Goal: Find contact information: Find contact information

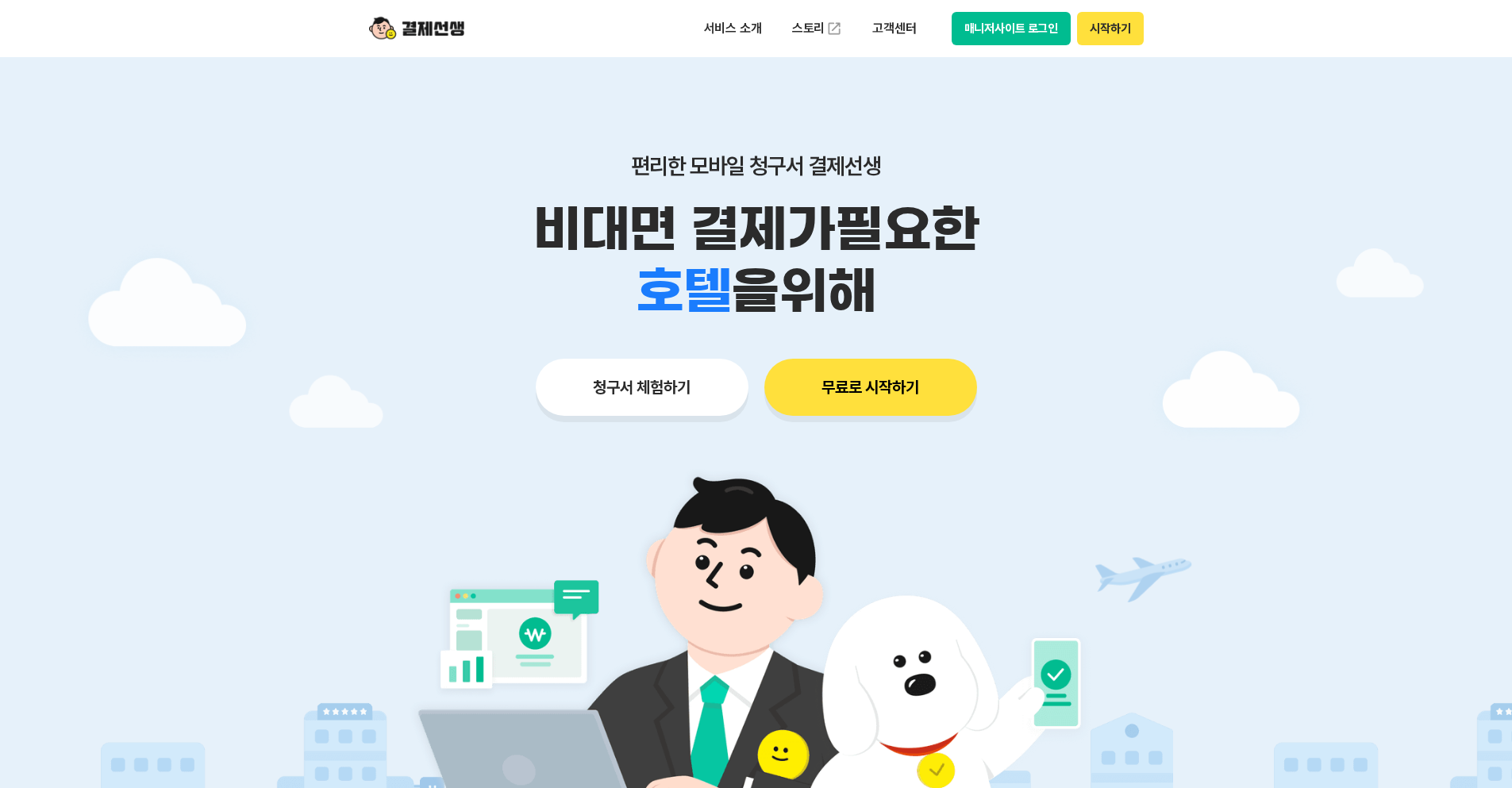
click at [1044, 31] on button "매니저사이트 로그인" at bounding box center [1011, 28] width 120 height 33
click at [1119, 28] on button "시작하기" at bounding box center [1110, 28] width 66 height 33
click at [903, 33] on p "고객센터" at bounding box center [894, 29] width 66 height 29
click at [755, 31] on p "서비스 소개" at bounding box center [732, 29] width 80 height 29
click at [877, 49] on div "서비스 소개 청구서 발송 결제하기 수납/매출관리 현금영수증 출결관리 스토리 고객센터 매니저사이트 로그인 시작하기" at bounding box center [756, 29] width 813 height 57
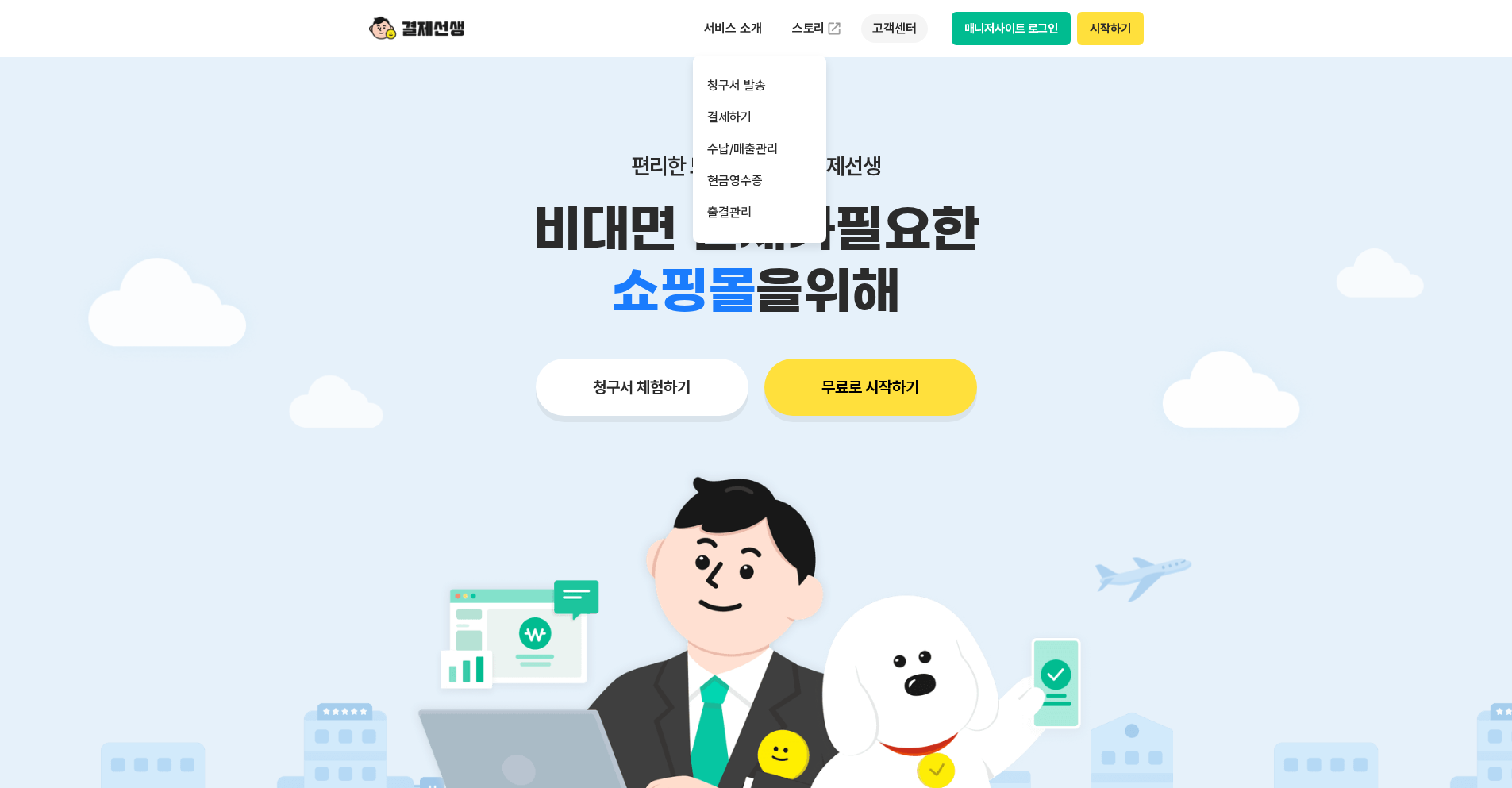
click at [897, 36] on p "고객센터" at bounding box center [894, 29] width 66 height 29
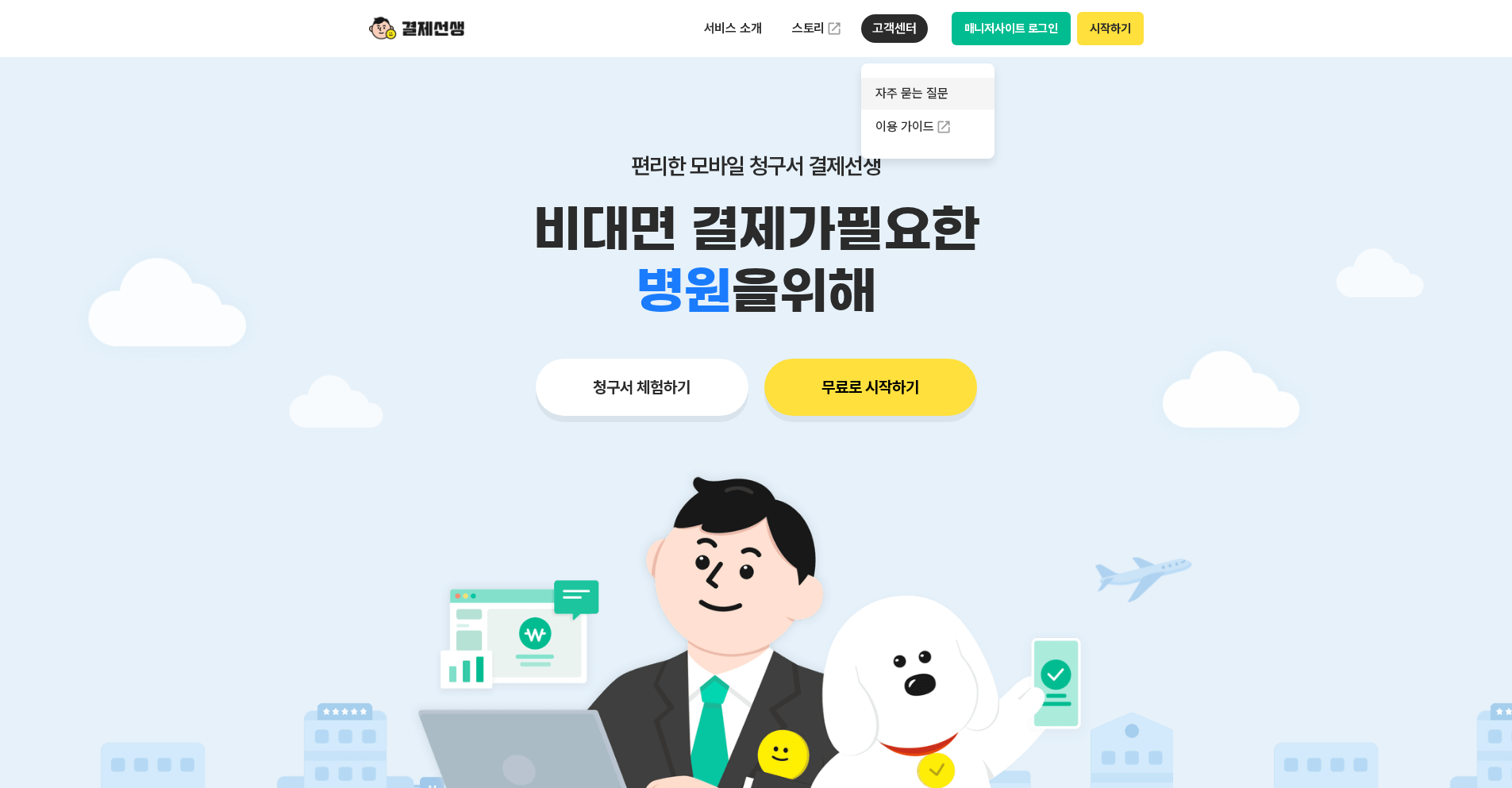
click at [917, 97] on link "자주 묻는 질문" at bounding box center [928, 94] width 134 height 32
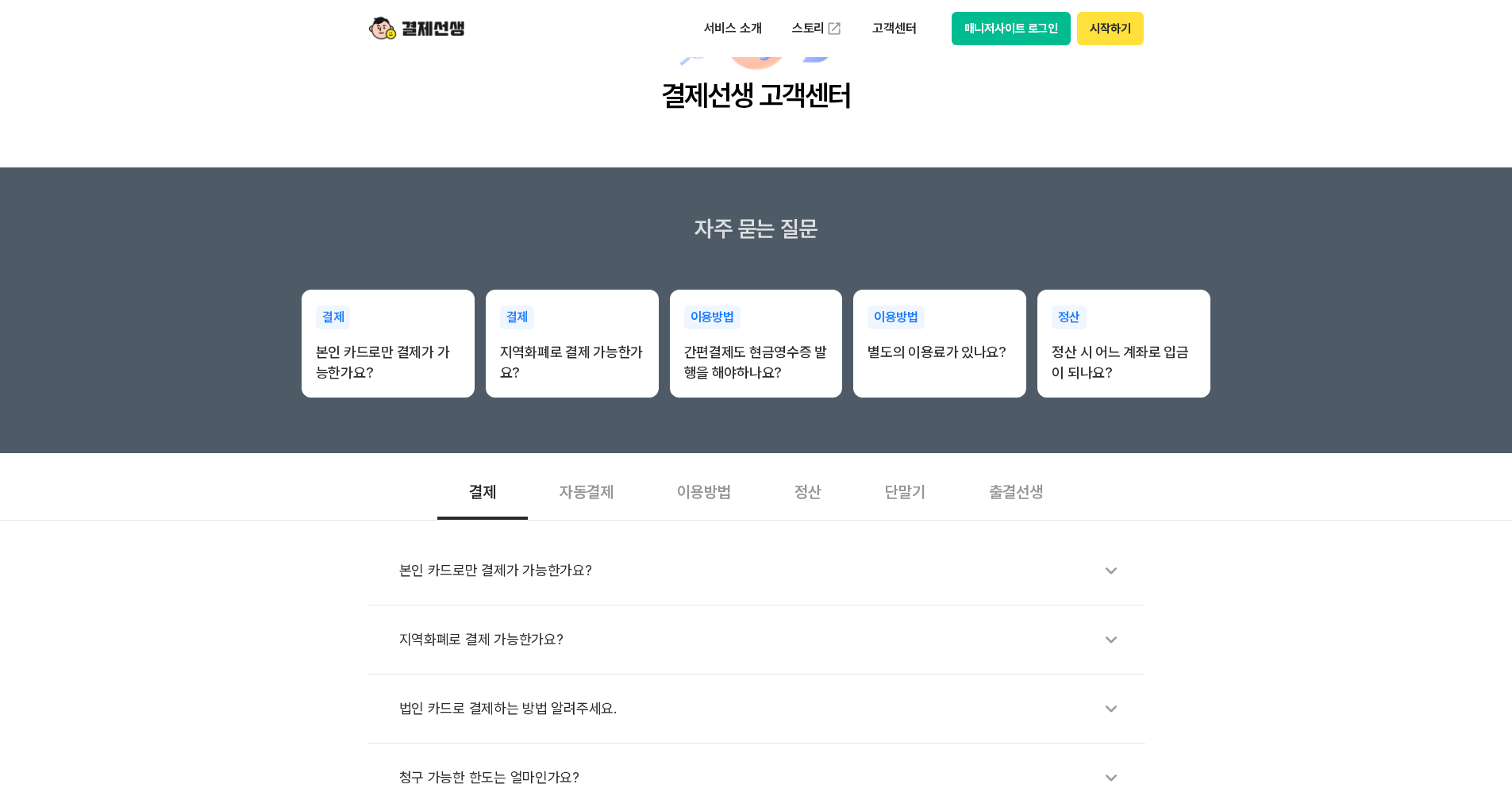
scroll to position [159, 0]
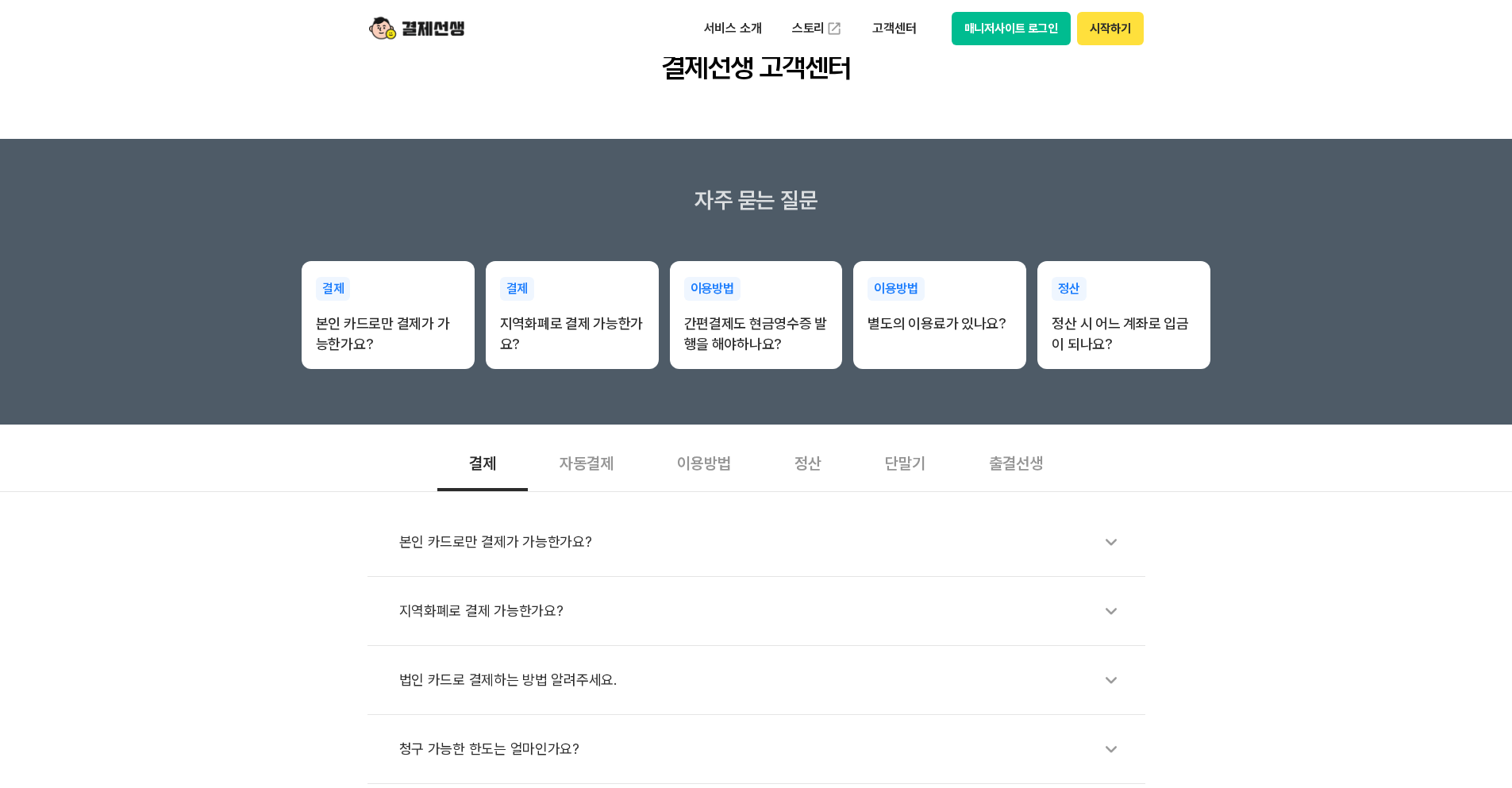
click at [715, 470] on div "이용방법" at bounding box center [704, 462] width 118 height 58
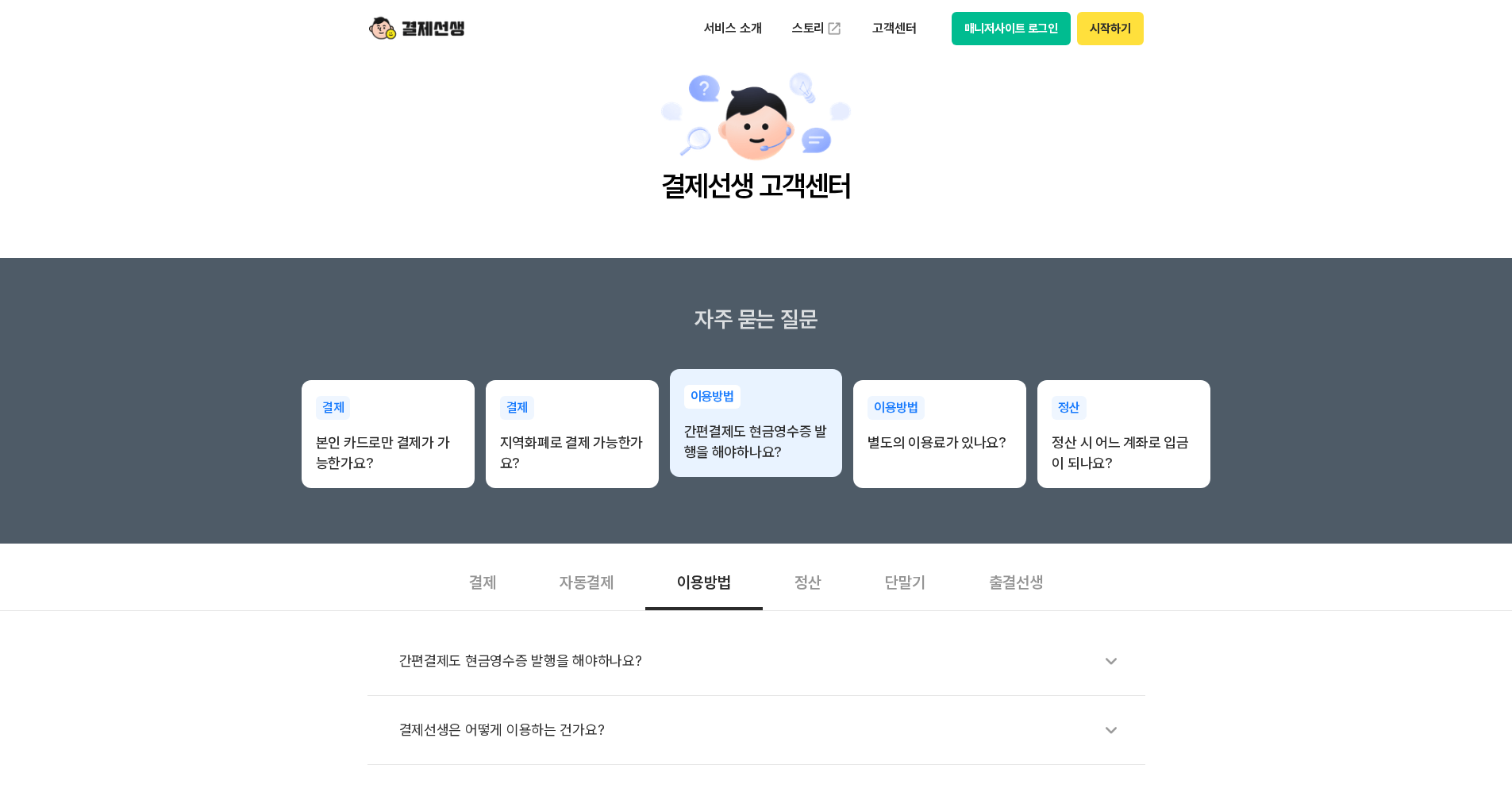
scroll to position [0, 0]
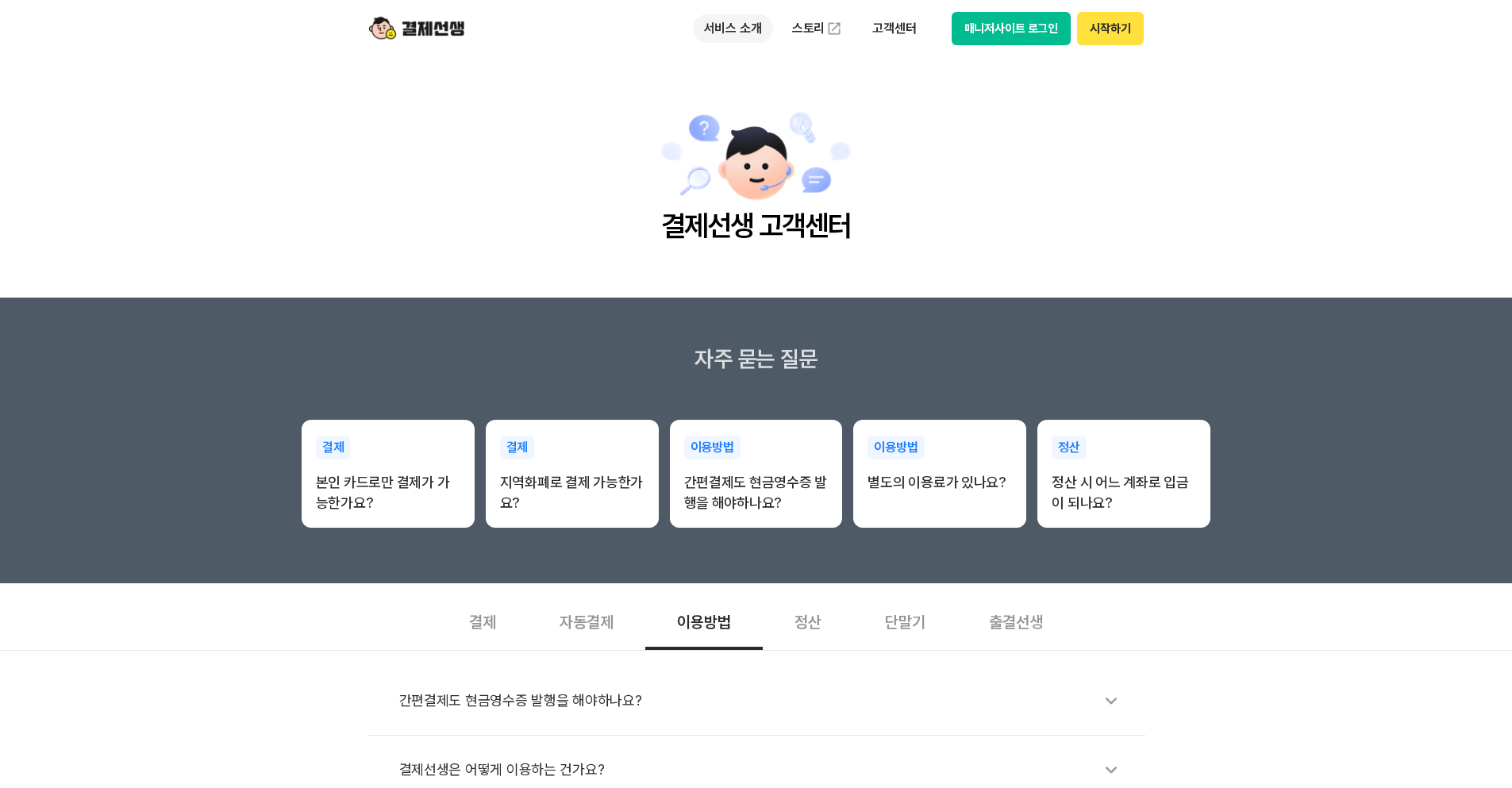
click at [736, 25] on p "서비스 소개" at bounding box center [732, 29] width 80 height 29
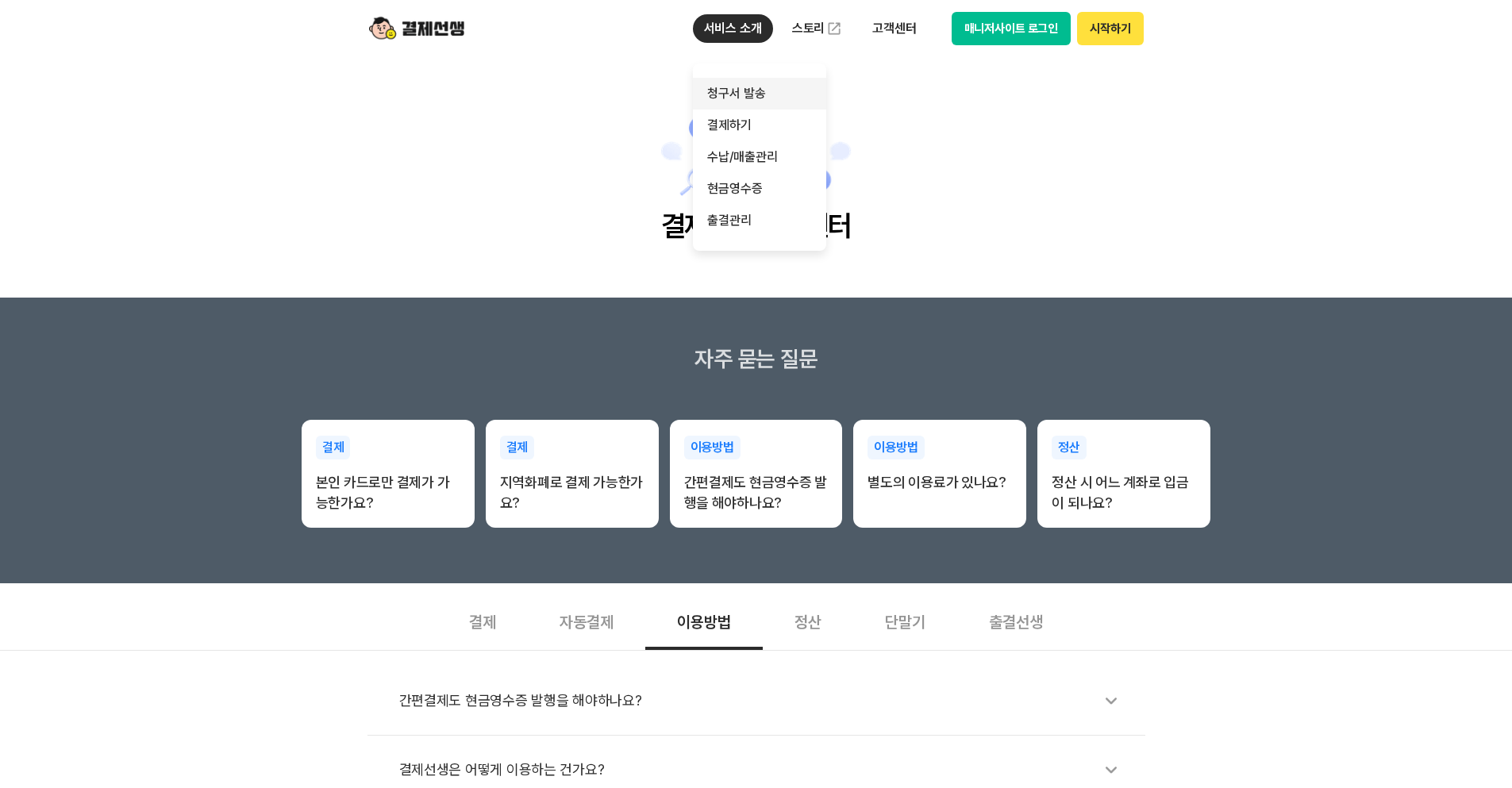
click at [752, 97] on link "청구서 발송" at bounding box center [759, 94] width 134 height 32
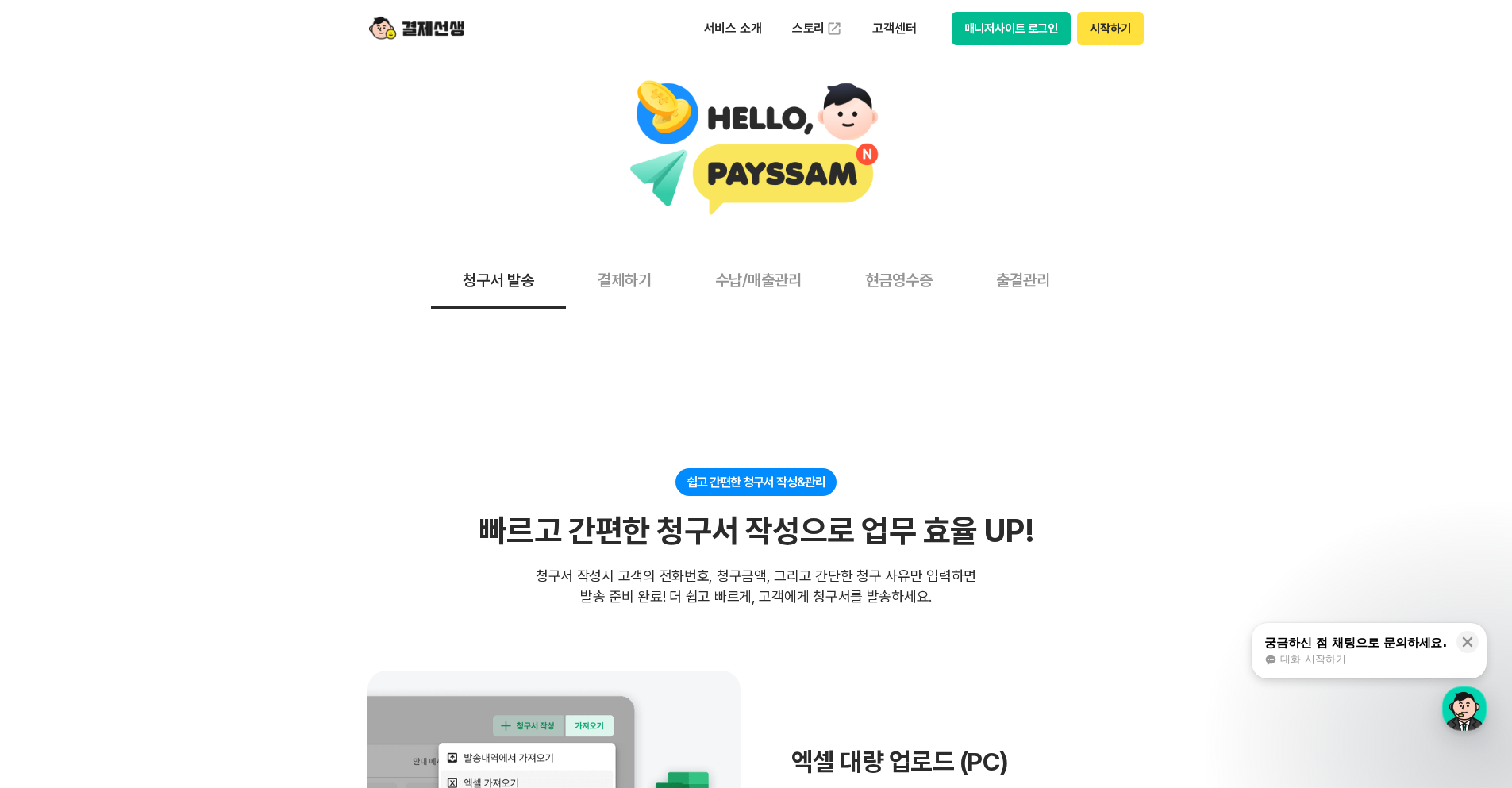
click at [627, 269] on button "결제하기" at bounding box center [624, 279] width 118 height 58
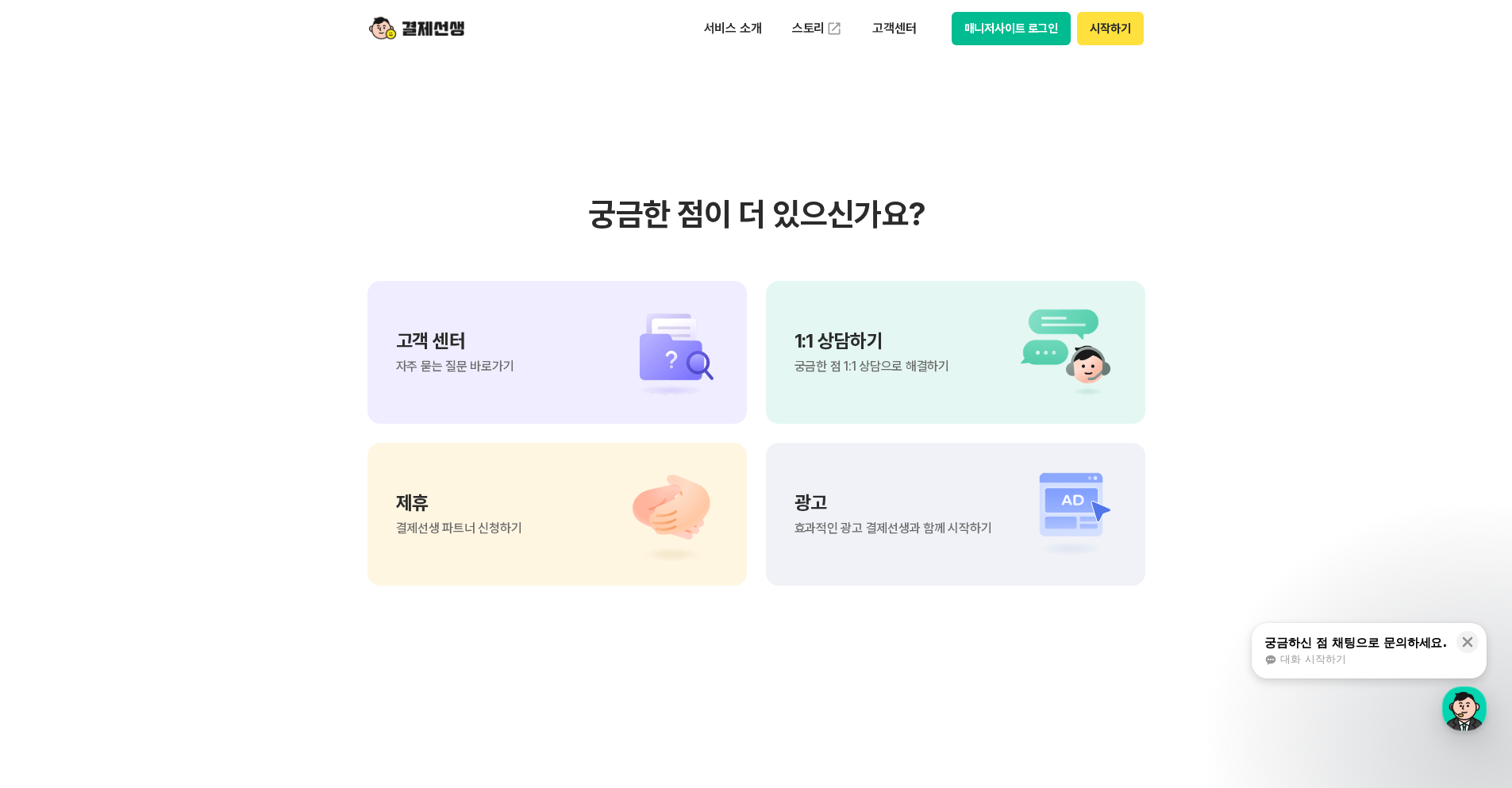
scroll to position [4206, 0]
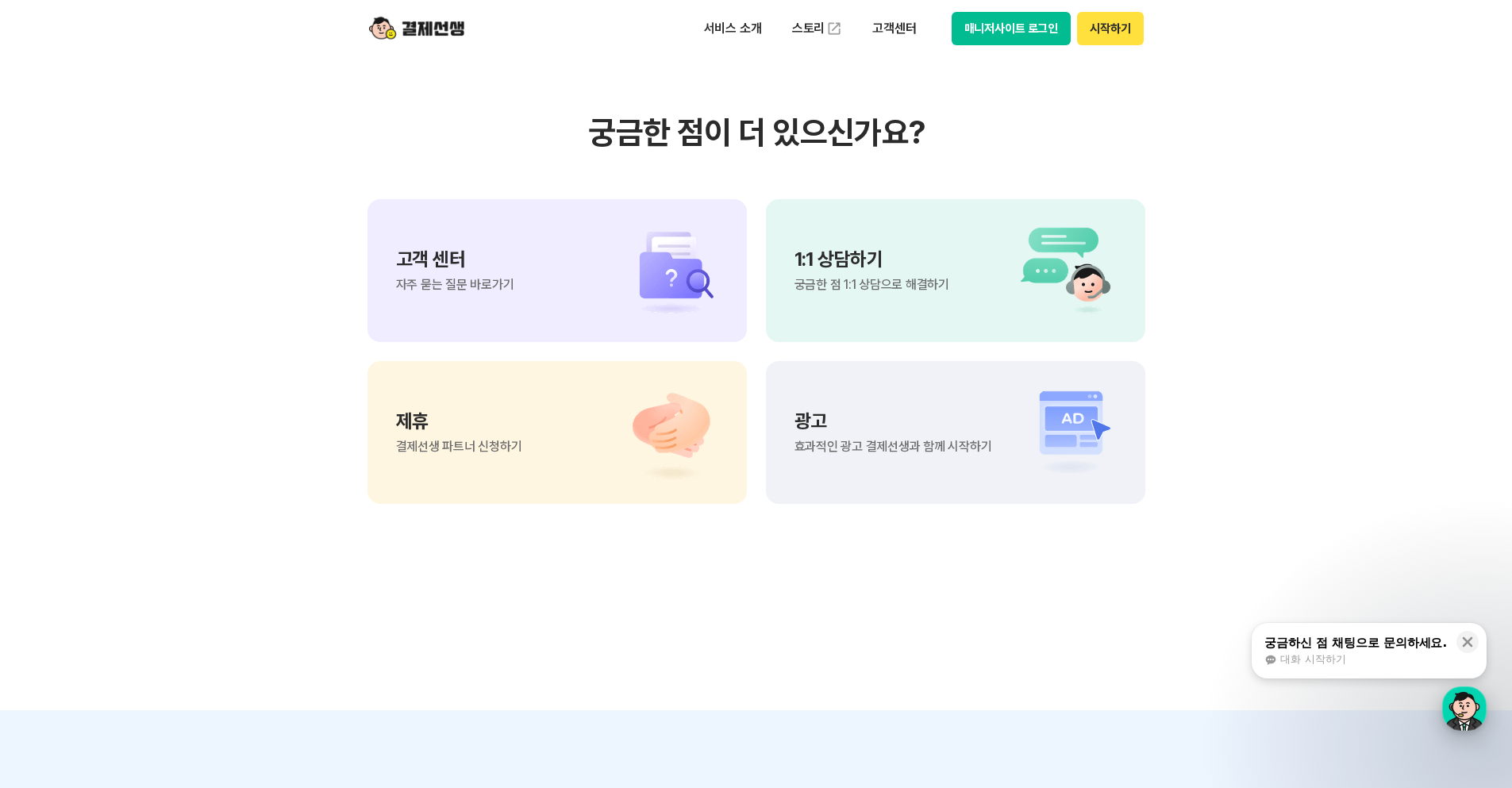
click at [1448, 706] on div "button" at bounding box center [1465, 709] width 45 height 45
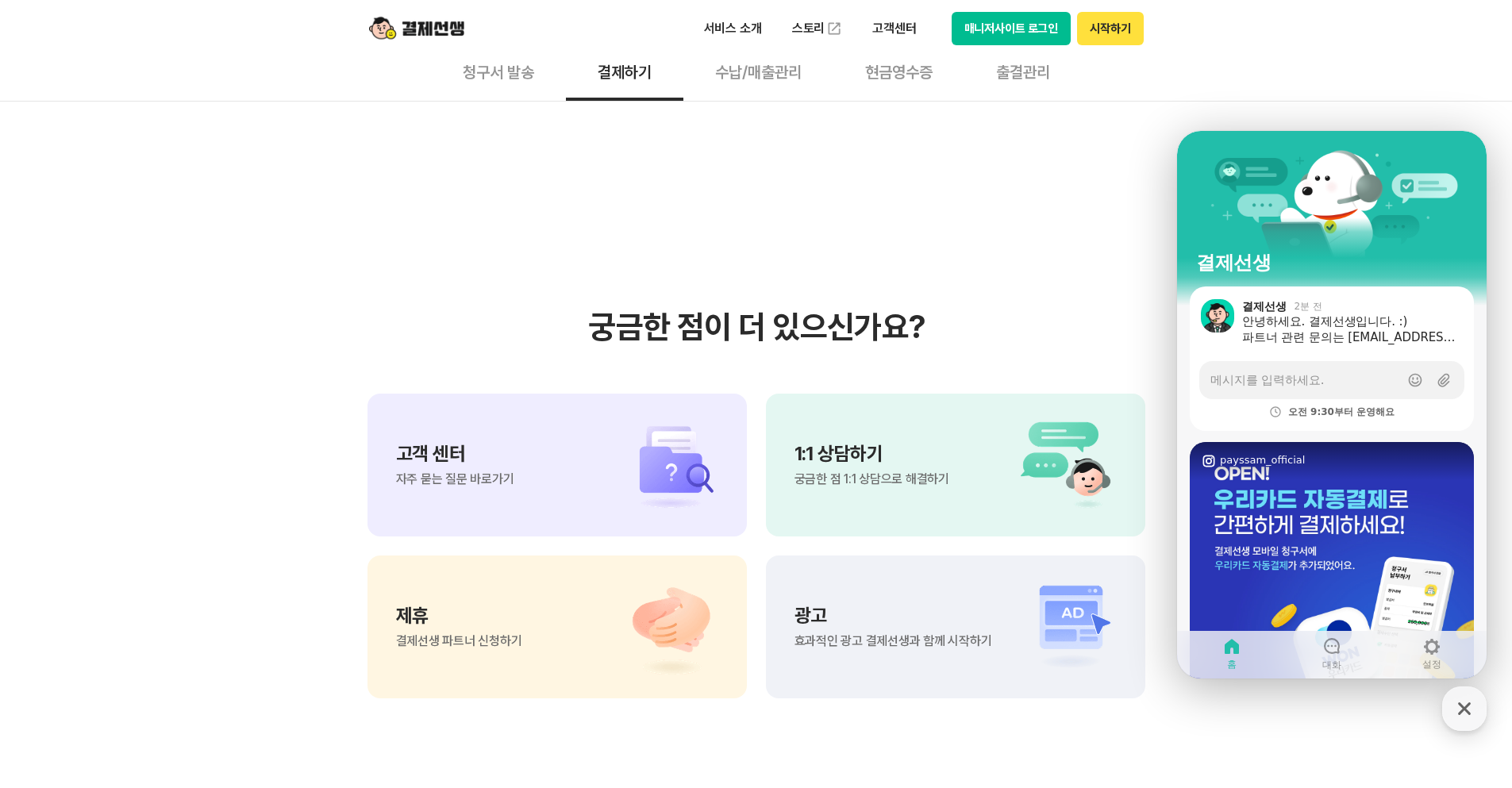
scroll to position [4047, 0]
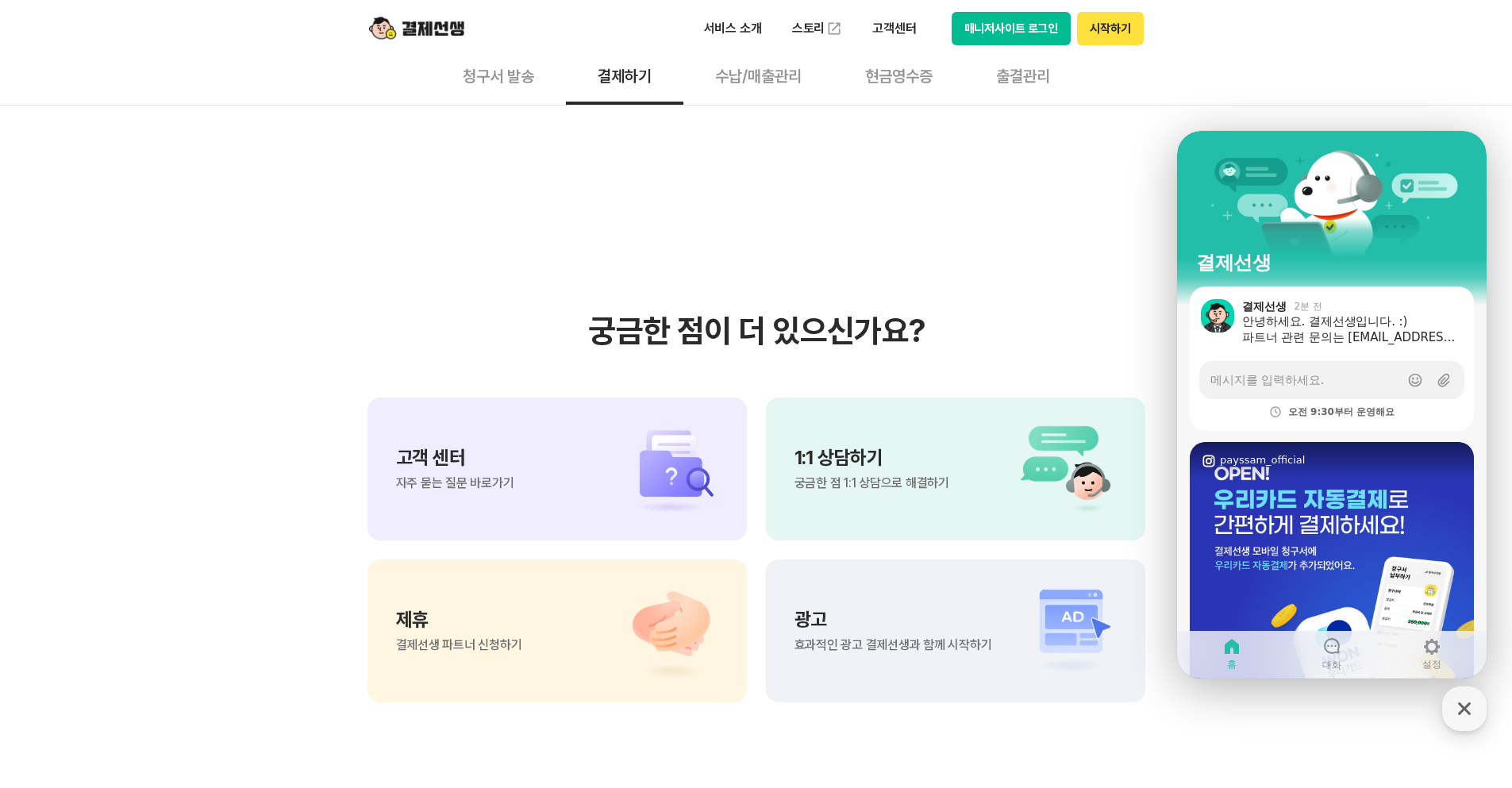
click at [1021, 293] on section "궁금한 점이 더 있으신가요? 고객 센터 자주 묻는 질문 바로가기 1:1 상담하기 궁금한 점 1:1 상담으로 해결하기 제휴 결제선생 파트너 신청…" at bounding box center [756, 507] width 1512 height 803
click at [1475, 704] on icon "button" at bounding box center [1465, 709] width 29 height 29
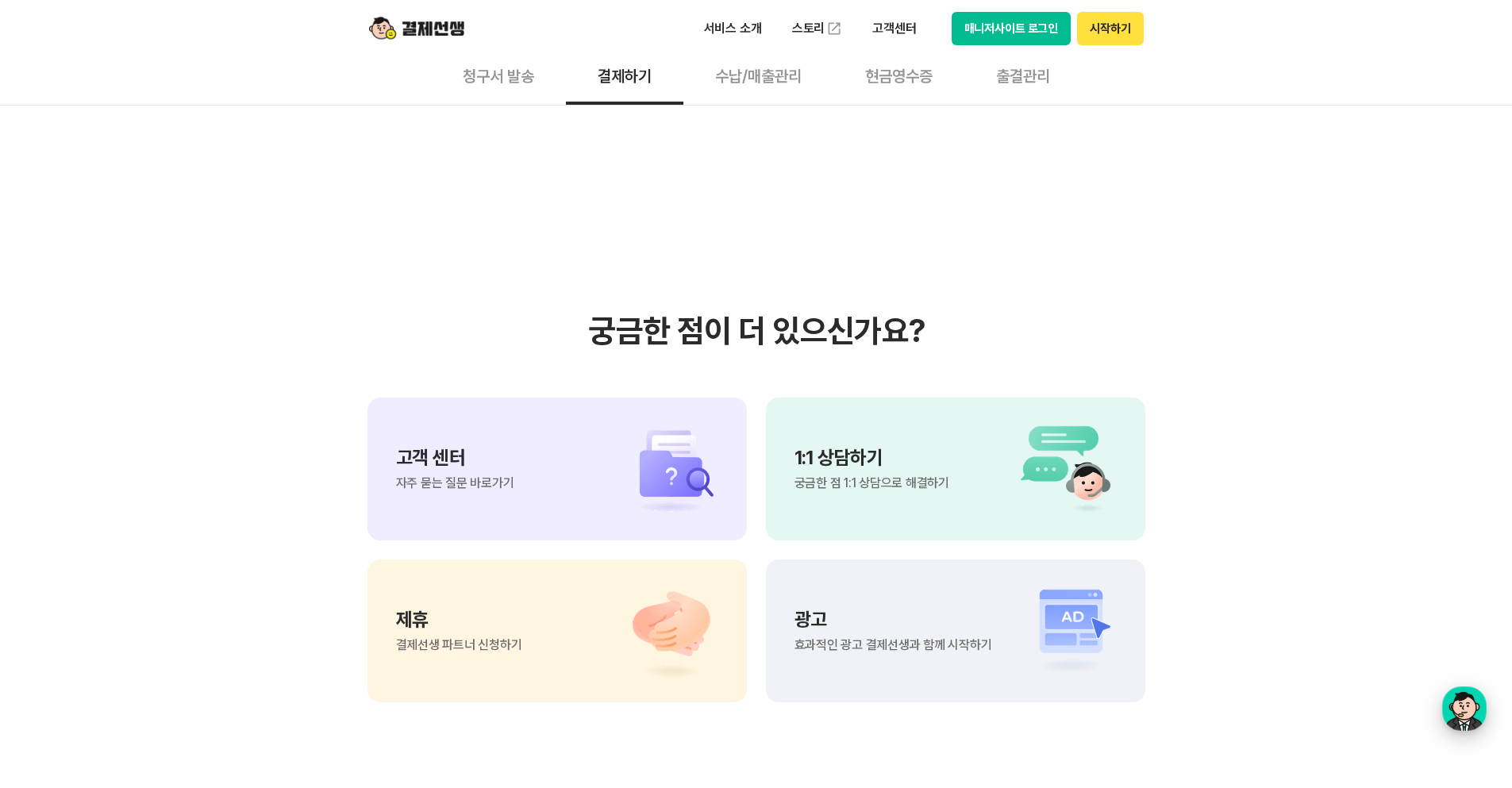
click at [1450, 715] on div "button" at bounding box center [1465, 709] width 45 height 45
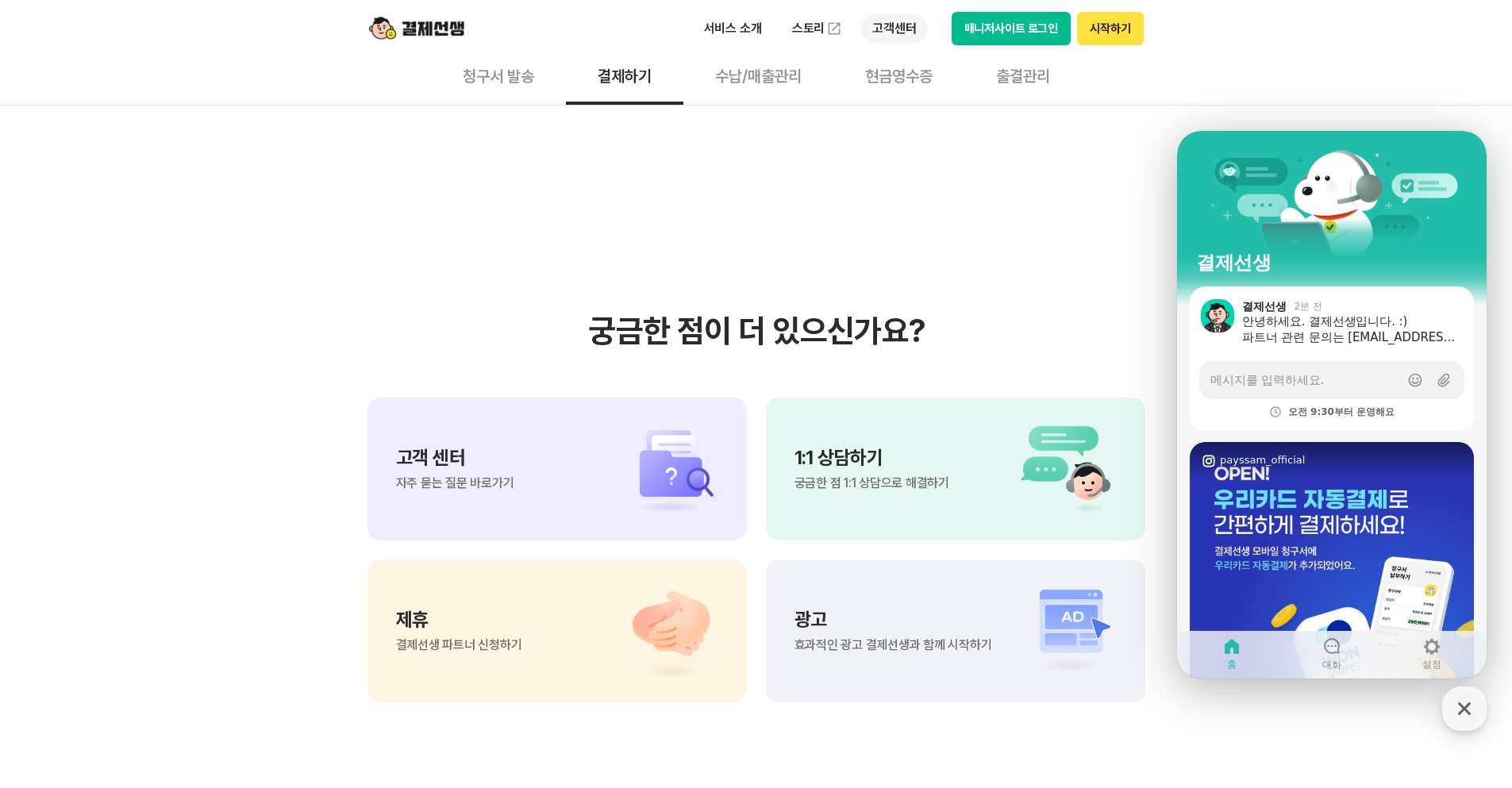
click at [875, 26] on p "고객센터" at bounding box center [894, 29] width 66 height 29
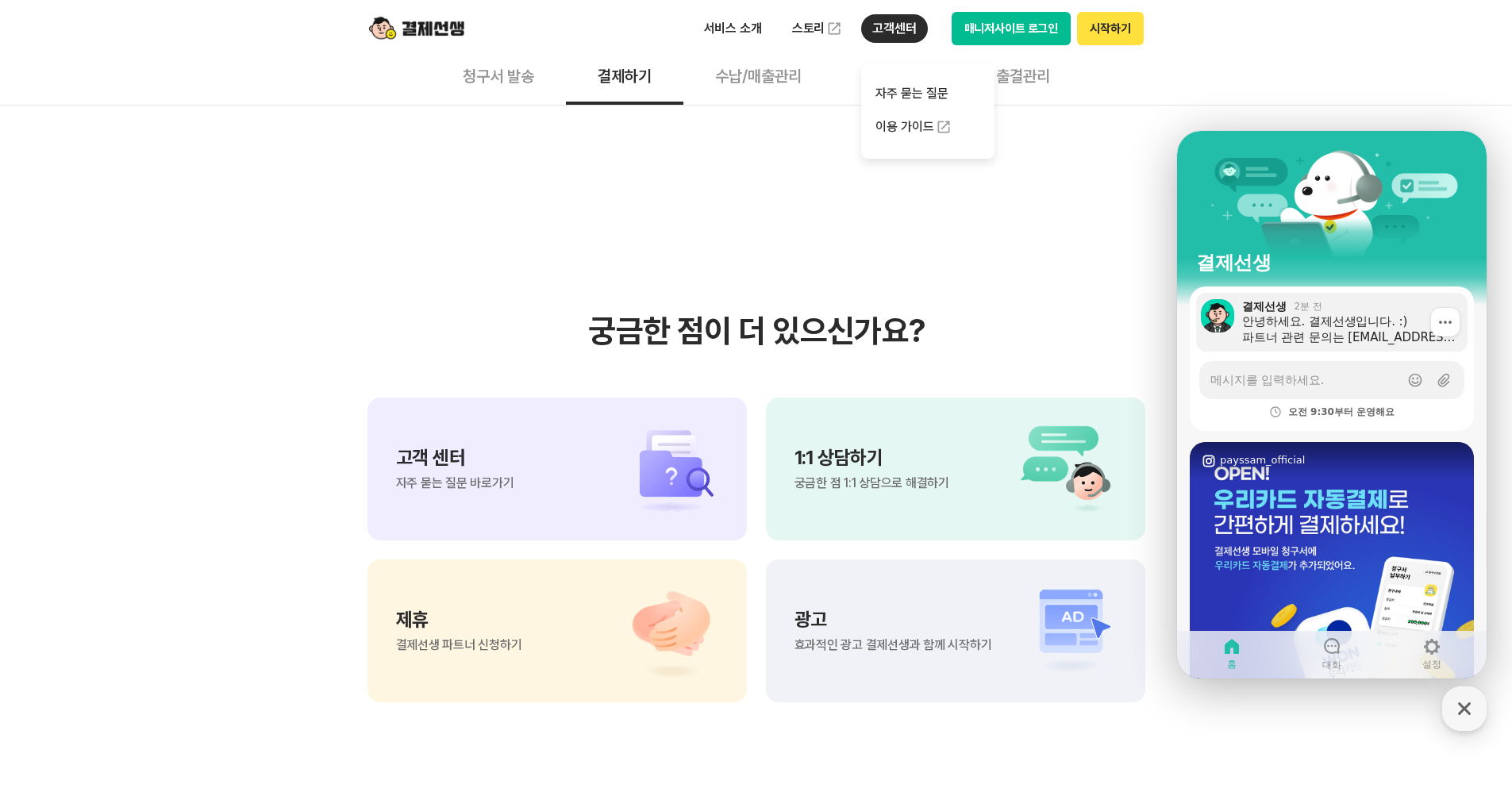
click at [1310, 342] on div "안녕하세요. 결제선생입니다. :) 파트너 관련 문의는 partner@paymint.co.kr 해당 메일로 접수 부탁드립니다. 감사합니다." at bounding box center [1349, 330] width 214 height 32
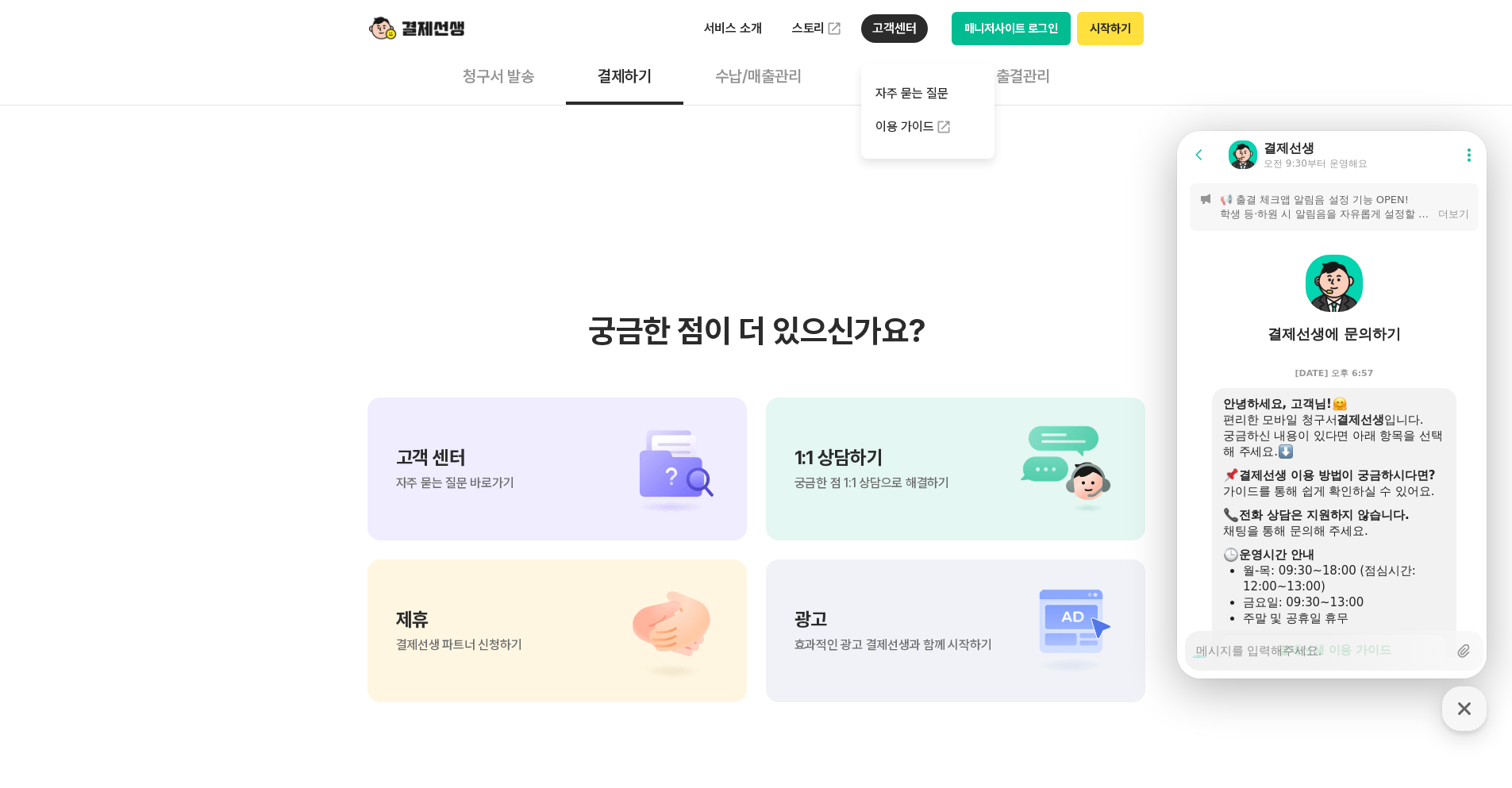
scroll to position [3264, 0]
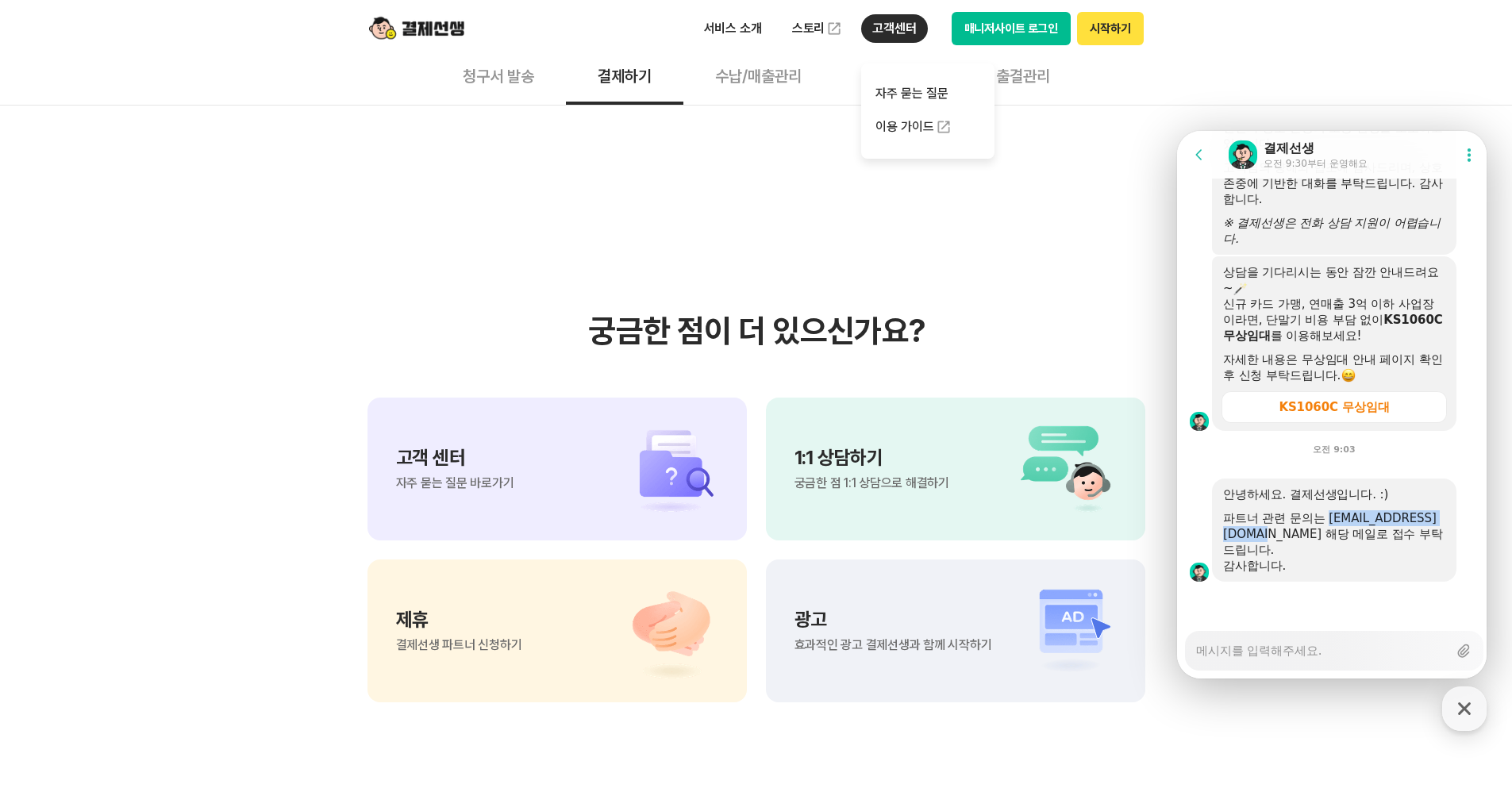
drag, startPoint x: 1224, startPoint y: 531, endPoint x: 1343, endPoint y: 536, distance: 119.1
click at [1343, 536] on div "파트너 관련 문의는 partner@paymint.co.kr 해당 메일로 접수 부탁드립니다." at bounding box center [1334, 534] width 222 height 47
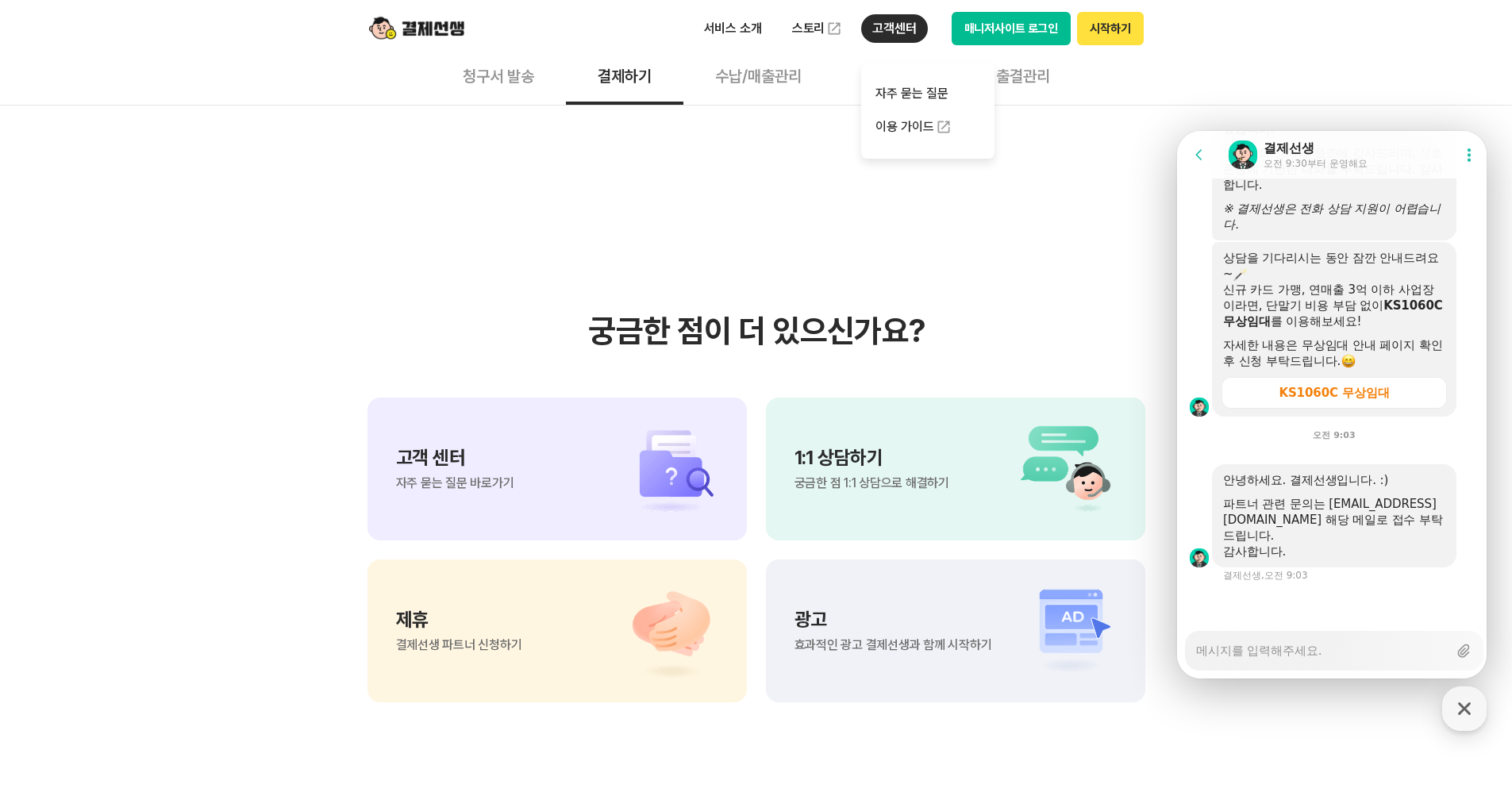
drag, startPoint x: 1313, startPoint y: 537, endPoint x: 1313, endPoint y: 514, distance: 23.0
click at [1313, 514] on div "파트너 관련 문의는 partner@paymint.co.kr 해당 메일로 접수 부탁드립니다." at bounding box center [1334, 520] width 222 height 47
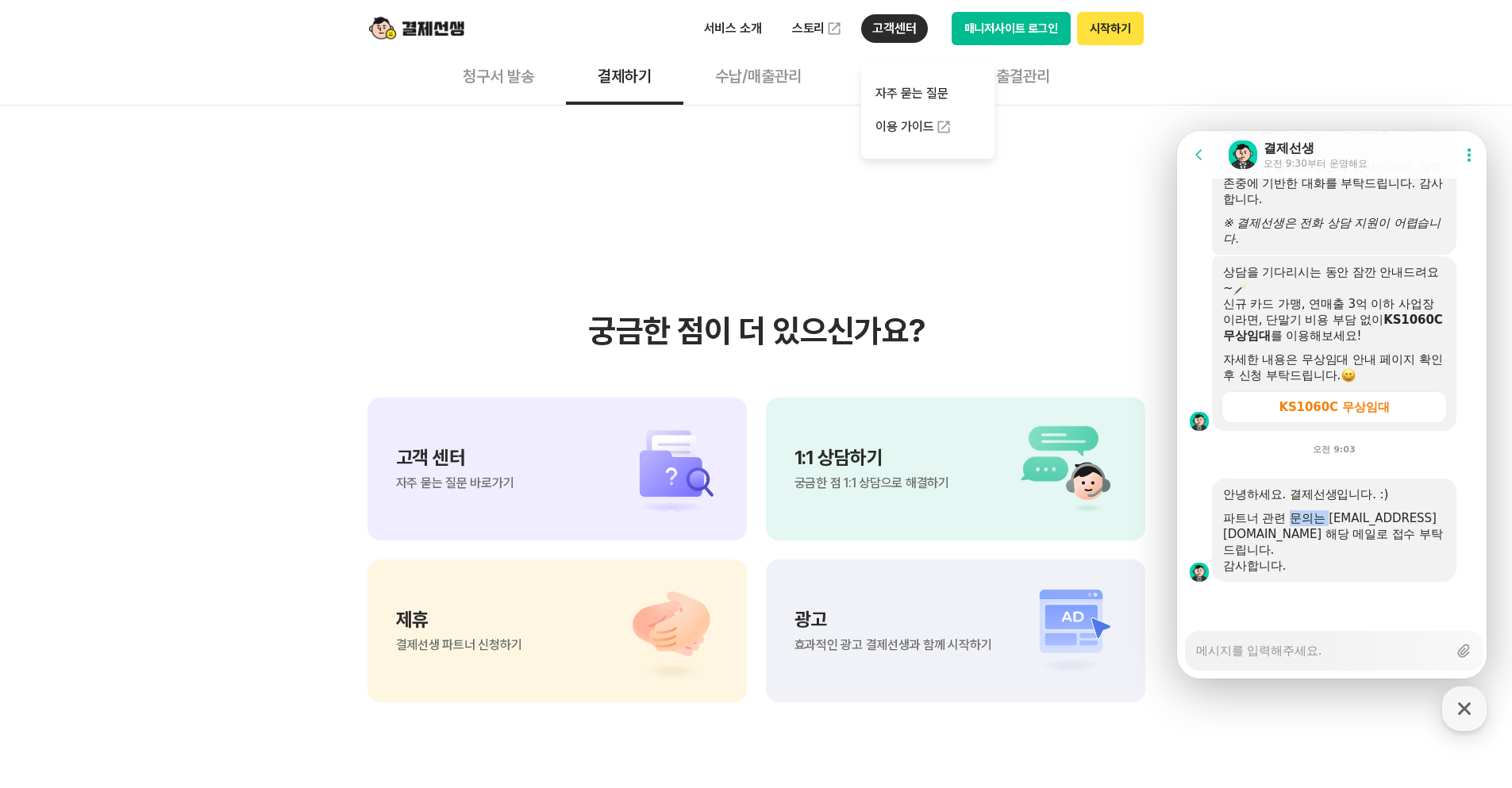
click at [1313, 514] on div "파트너 관련 문의는 partner@paymint.co.kr 해당 메일로 접수 부탁드립니다." at bounding box center [1334, 534] width 222 height 47
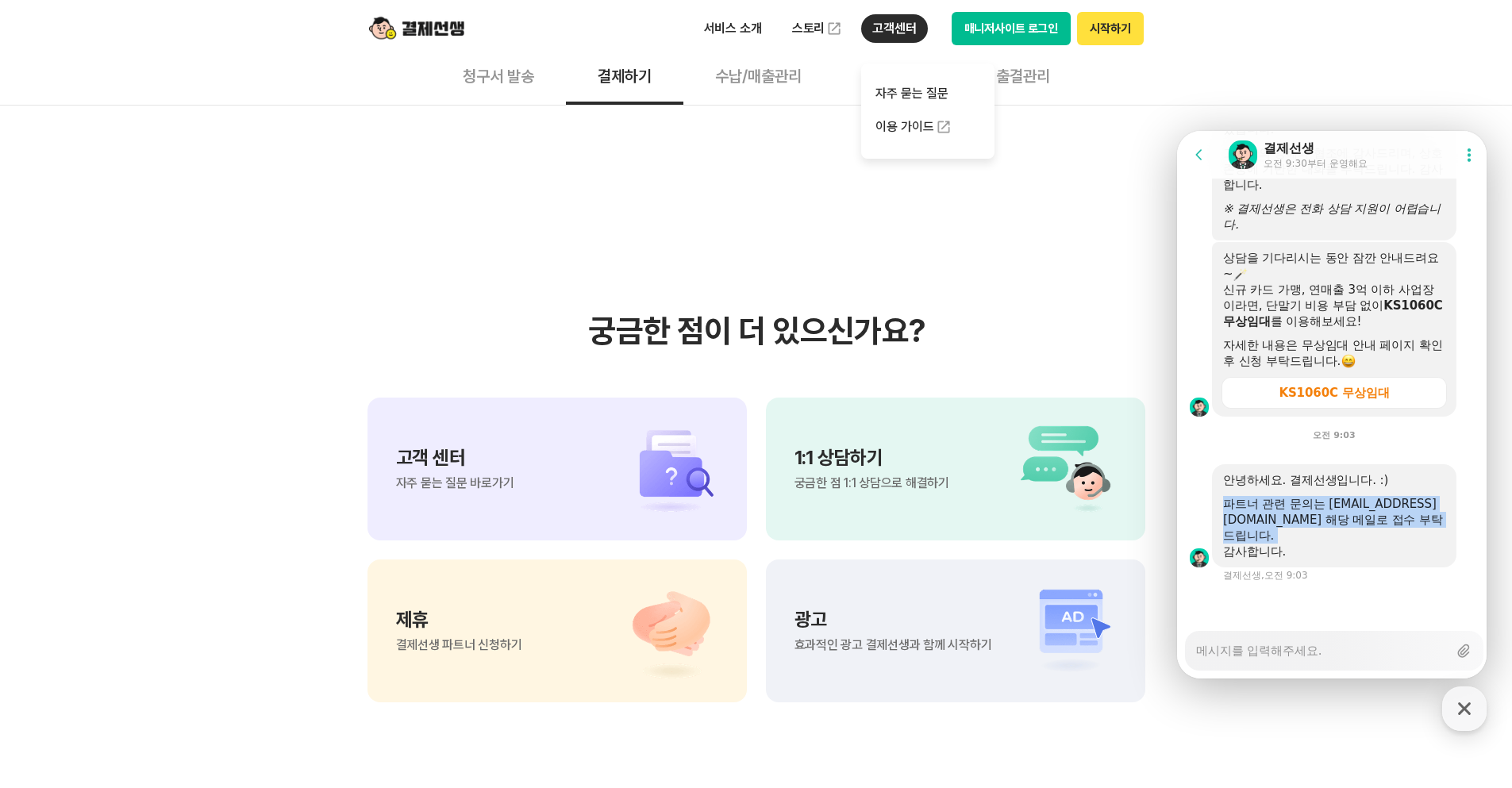
click at [1313, 514] on div "파트너 관련 문의는 partner@paymint.co.kr 해당 메일로 접수 부탁드립니다." at bounding box center [1334, 520] width 222 height 47
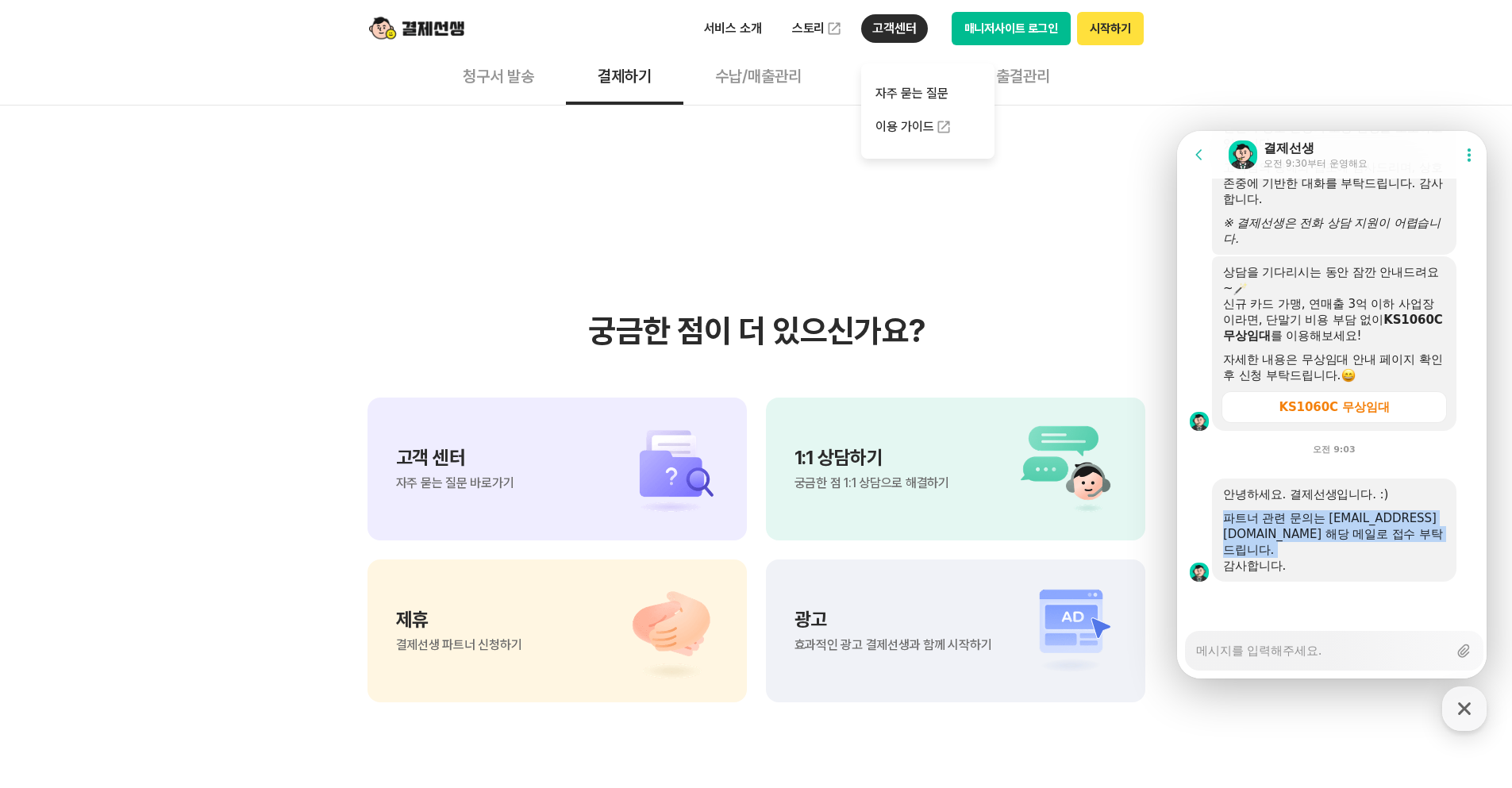
click at [1242, 534] on div "파트너 관련 문의는 partner@paymint.co.kr 해당 메일로 접수 부탁드립니다." at bounding box center [1334, 534] width 222 height 47
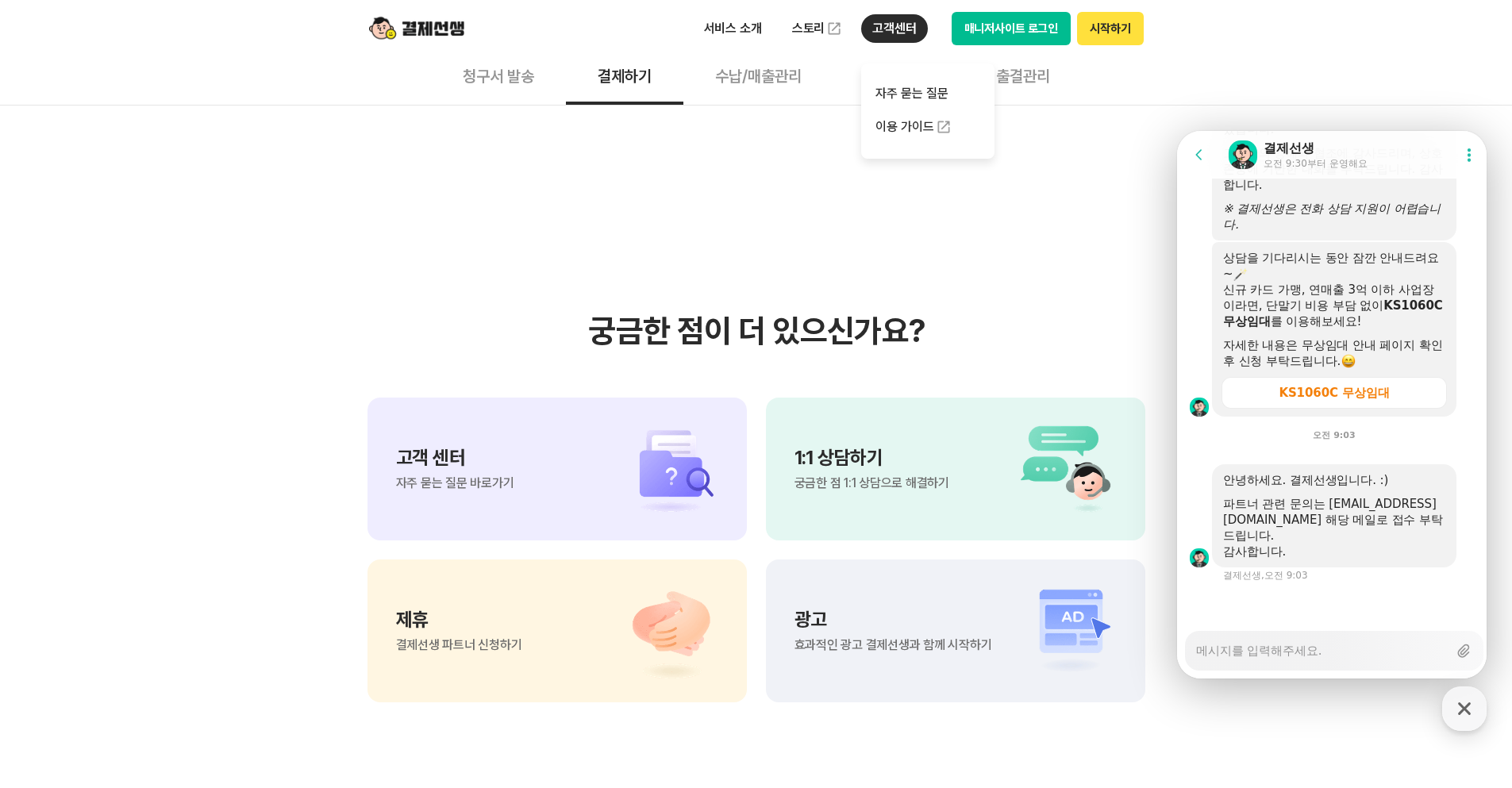
scroll to position [3278, 0]
drag, startPoint x: 1224, startPoint y: 529, endPoint x: 1307, endPoint y: 525, distance: 83.1
click at [1307, 525] on div "파트너 관련 문의는 partner@paymint.co.kr 해당 메일로 접수 부탁드립니다." at bounding box center [1334, 520] width 222 height 47
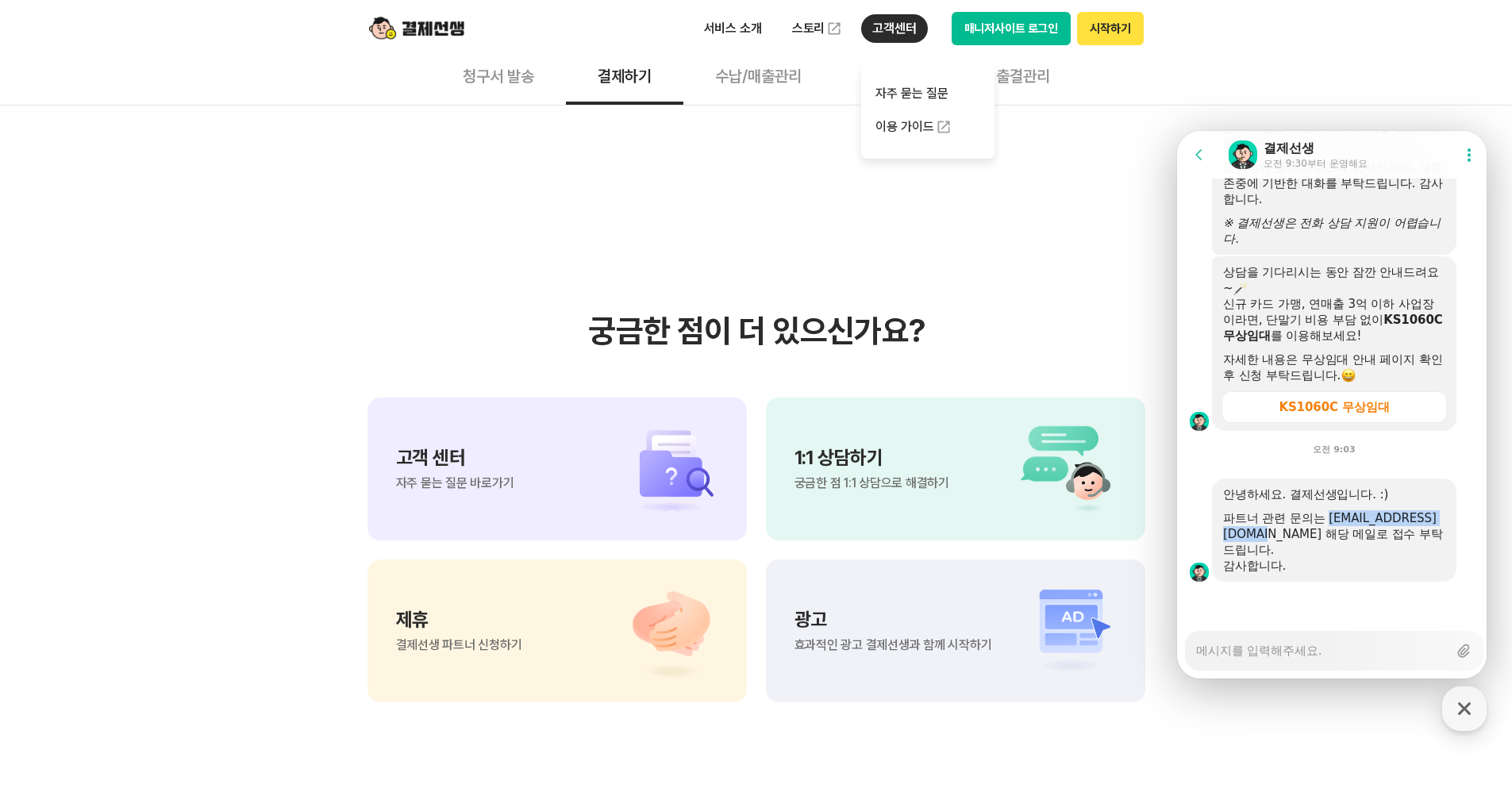
drag, startPoint x: 1219, startPoint y: 535, endPoint x: 1344, endPoint y: 537, distance: 125.0
click at [1344, 537] on div "안녕하세요. 결제선생입니다. :) 파트너 관련 문의는 partner@paymint.co.kr 해당 메일로 접수 부탁드립니다. 감사합니다." at bounding box center [1334, 530] width 244 height 103
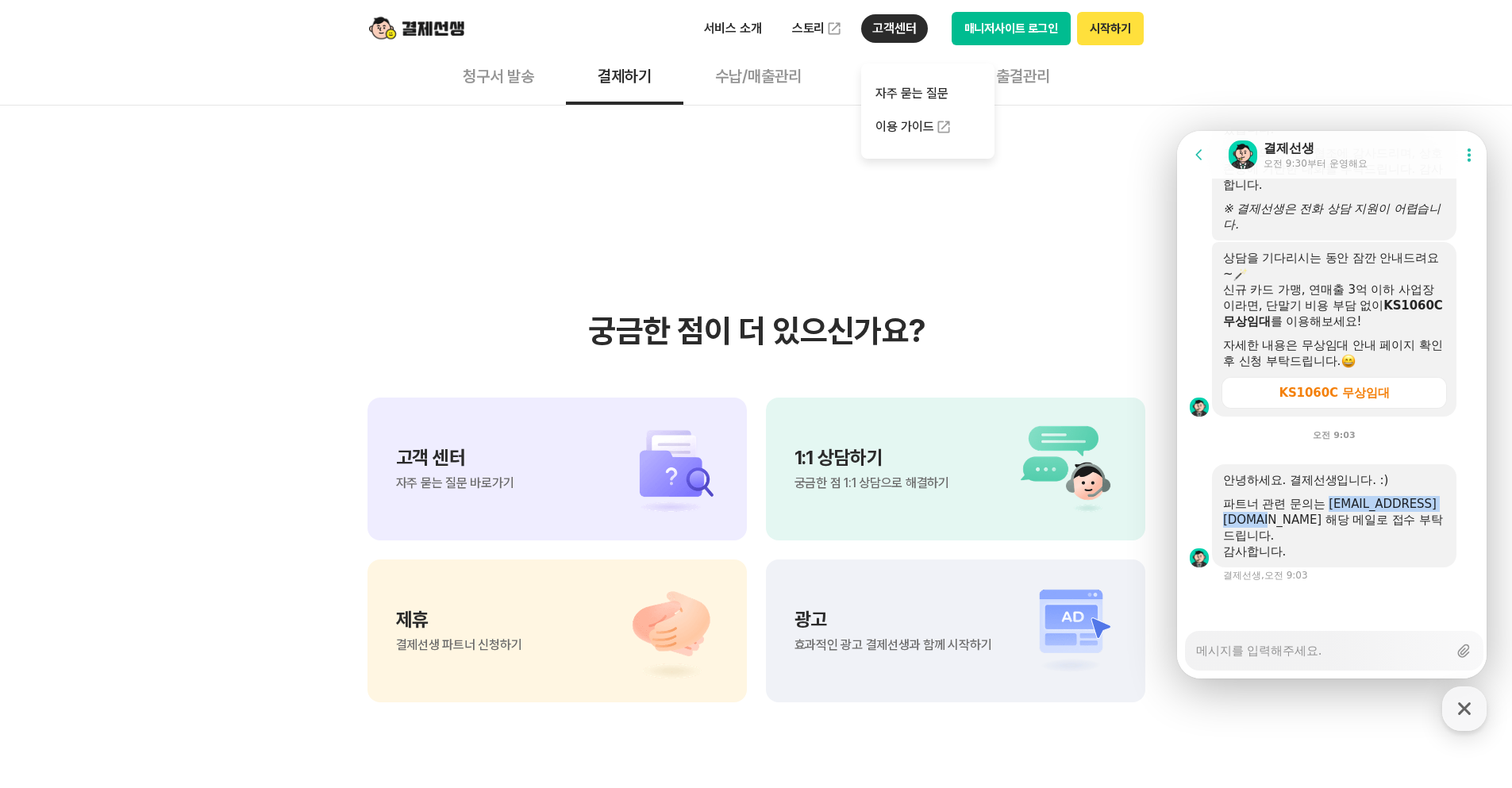
copy div "partner@paymint.co.kr"
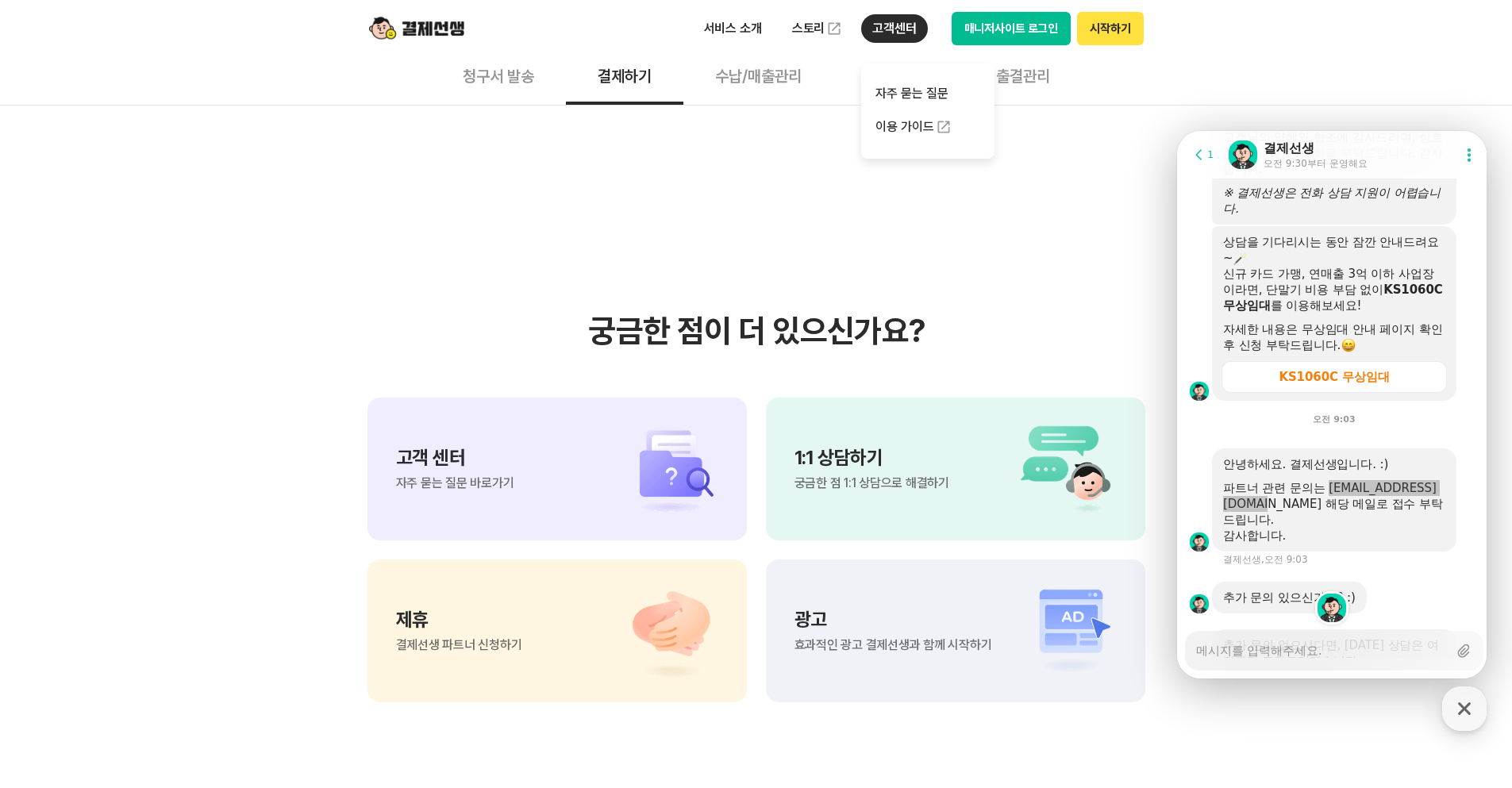
type textarea "x"
